Goal: Complete application form

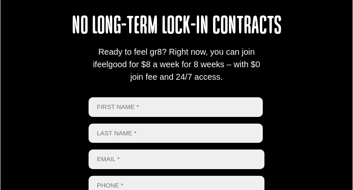
scroll to position [376, 0]
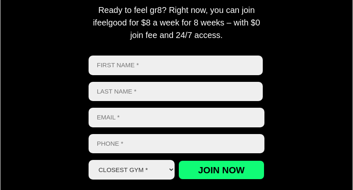
click at [154, 65] on input "First" at bounding box center [176, 66] width 174 height 20
type input "[PERSON_NAME]"
click at [155, 85] on input "Last name" at bounding box center [176, 92] width 174 height 20
type input "bansal"
click at [117, 120] on input "Email *" at bounding box center [177, 118] width 176 height 20
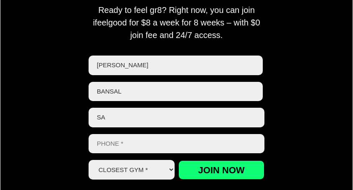
type input "S"
type input "[EMAIL_ADDRESS][DOMAIN_NAME]"
drag, startPoint x: 128, startPoint y: 137, endPoint x: 125, endPoint y: 143, distance: 7.1
click at [128, 139] on input "Phone *" at bounding box center [177, 144] width 176 height 20
type input "0459027652"
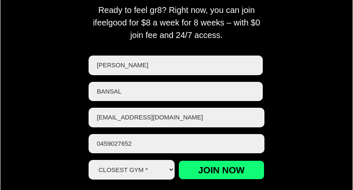
click at [151, 174] on select "Closest Gym * Alexandra Hills Calamvale Coopers Plains Middle Park Oxley Park R…" at bounding box center [132, 170] width 87 height 20
select select "[GEOGRAPHIC_DATA]"
click at [89, 160] on select "Closest Gym * Alexandra Hills Calamvale Coopers Plains Middle Park Oxley Park R…" at bounding box center [132, 170] width 87 height 20
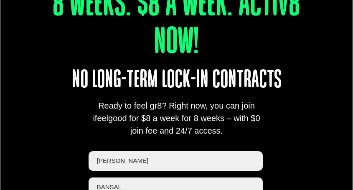
scroll to position [293, 0]
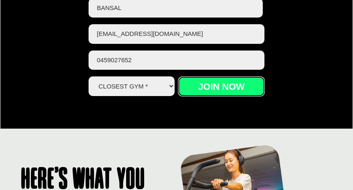
click at [222, 91] on input "Join now" at bounding box center [222, 86] width 87 height 19
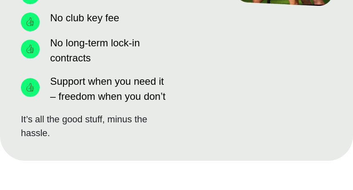
scroll to position [753, 0]
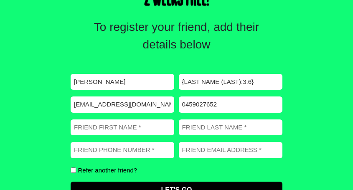
scroll to position [393, 0]
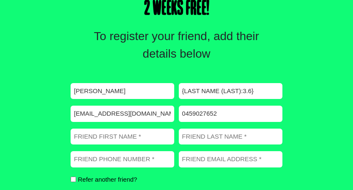
click at [72, 179] on input "Refer another friend?" at bounding box center [73, 179] width 5 height 5
checkbox input "true"
click at [116, 133] on input "Friend First Name (Required)" at bounding box center [123, 137] width 104 height 16
type input "[PERSON_NAME]"
click at [210, 133] on input "Friend Last Name (Required)" at bounding box center [231, 137] width 104 height 16
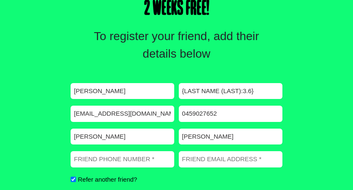
type input "[PERSON_NAME]"
drag, startPoint x: 107, startPoint y: 137, endPoint x: 158, endPoint y: 138, distance: 51.4
click at [158, 138] on input "[PERSON_NAME]" at bounding box center [123, 137] width 104 height 16
type input "[PERSON_NAME]"
click at [117, 162] on input "Friend Phone number (Required)" at bounding box center [123, 159] width 104 height 16
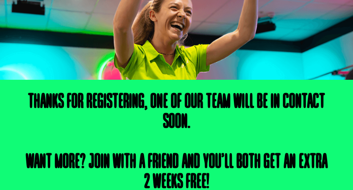
scroll to position [204, 0]
